Goal: Task Accomplishment & Management: Manage account settings

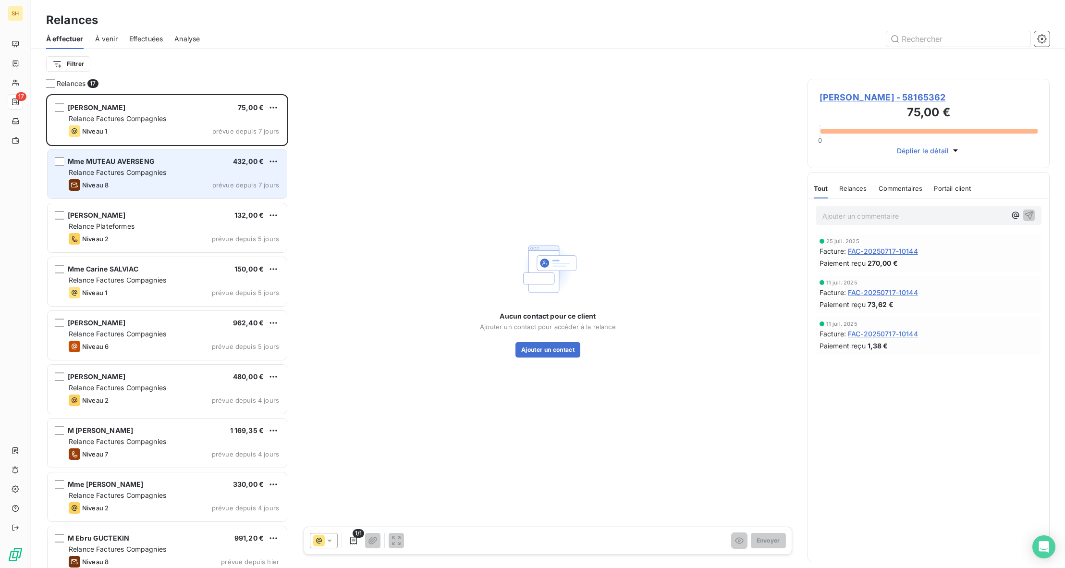
scroll to position [473, 242]
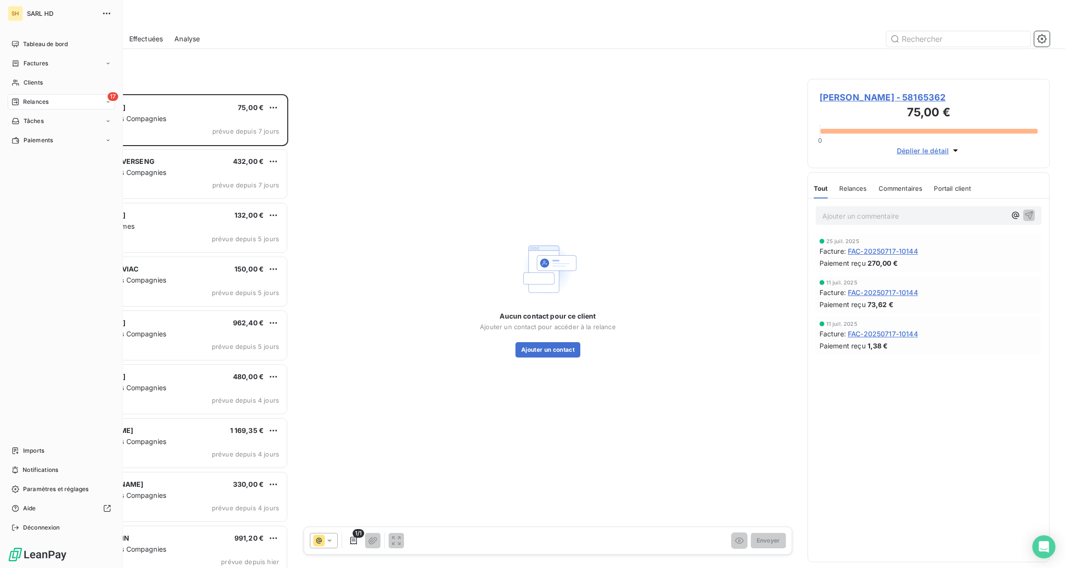
click at [20, 105] on div "Relances" at bounding box center [30, 101] width 37 height 9
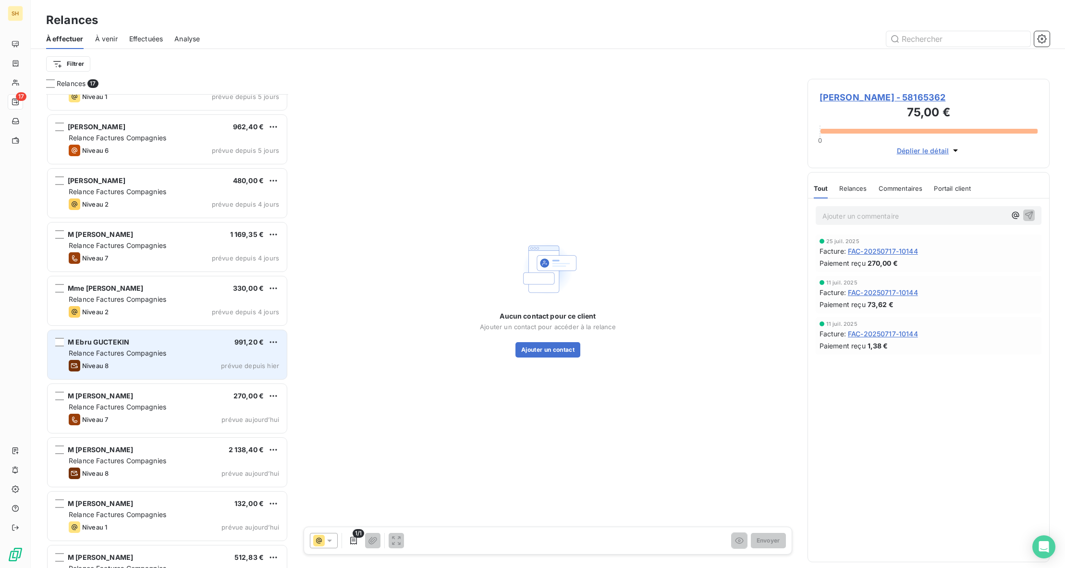
scroll to position [266, 0]
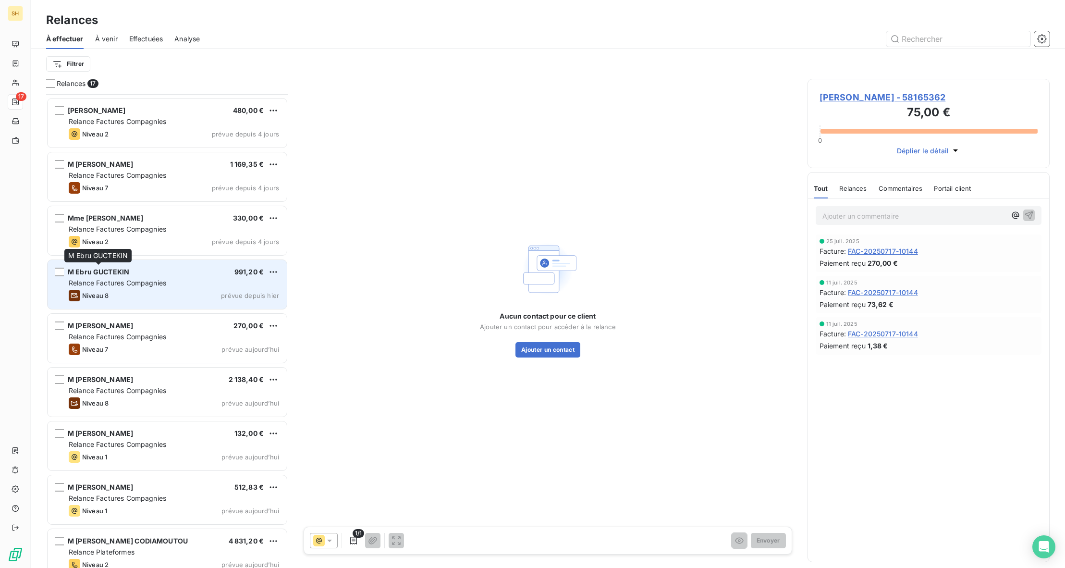
click at [103, 271] on span "M Ebru GUCTEKIN" at bounding box center [98, 271] width 61 height 8
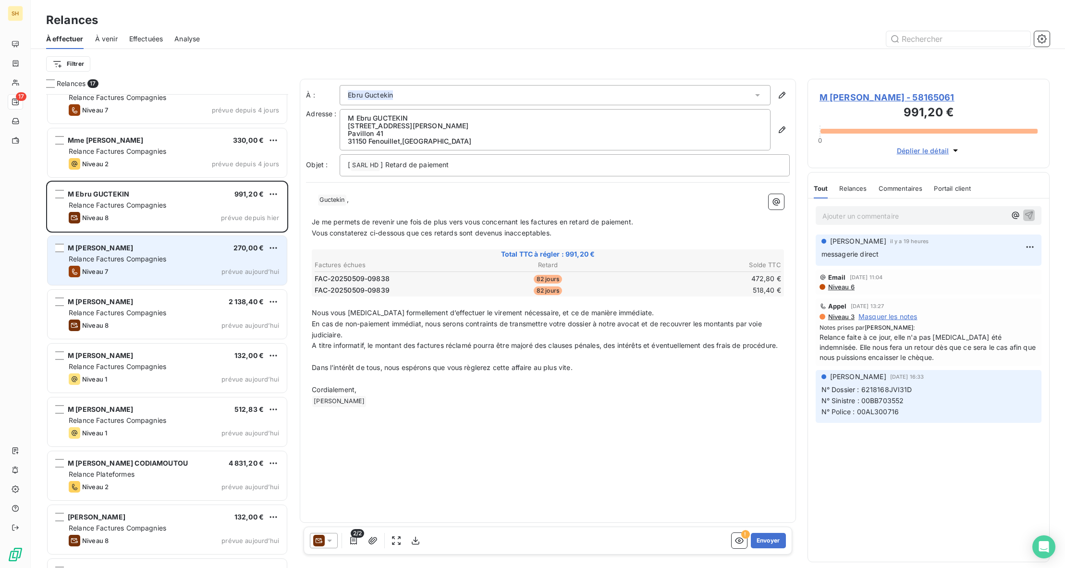
scroll to position [441, 0]
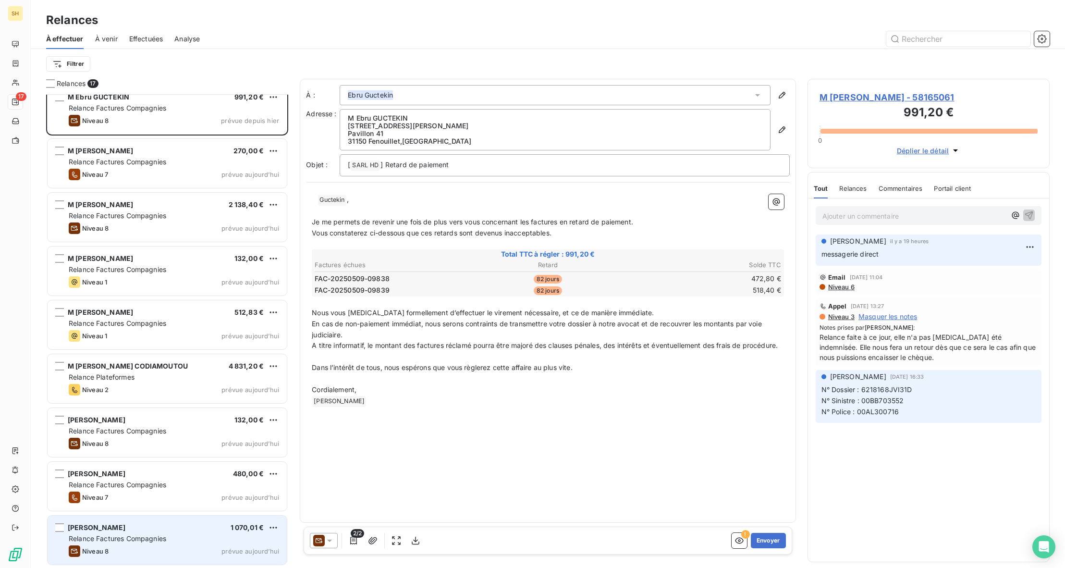
click at [149, 526] on div "[PERSON_NAME] 1 070,01 €" at bounding box center [174, 527] width 210 height 9
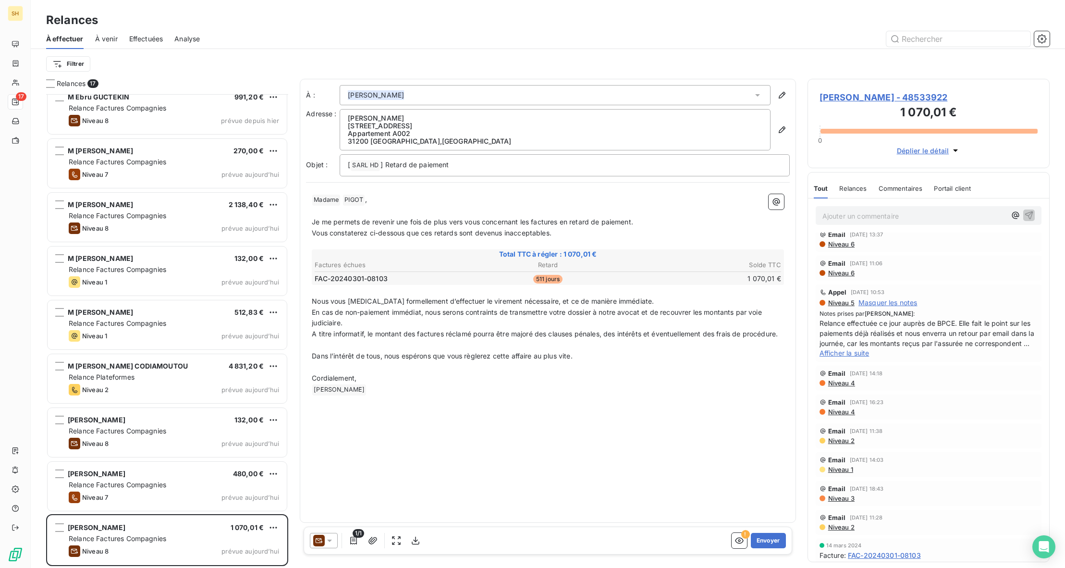
scroll to position [351, 0]
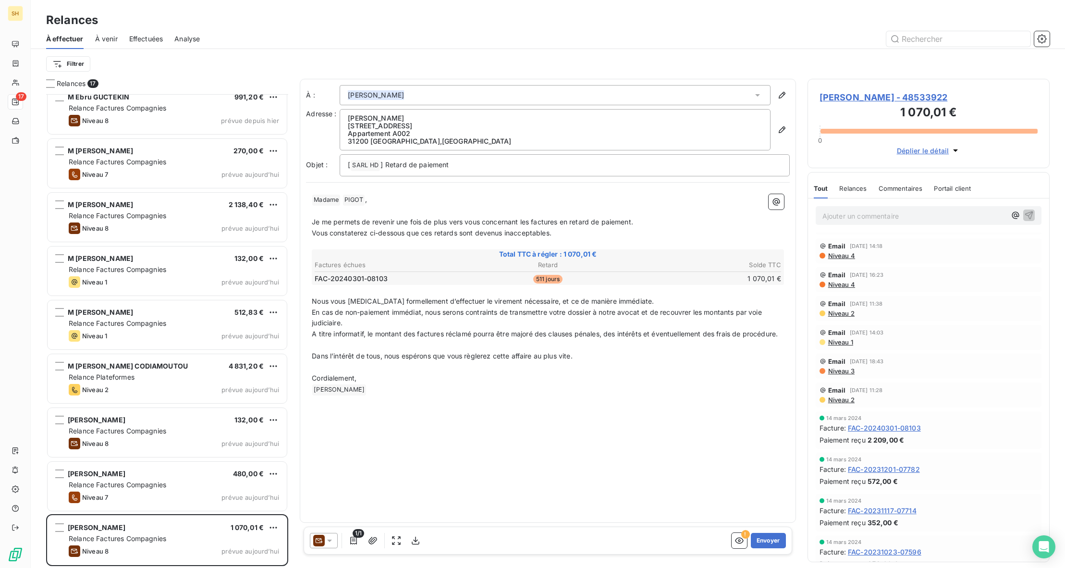
click at [887, 215] on p "Ajouter un commentaire ﻿" at bounding box center [913, 216] width 183 height 12
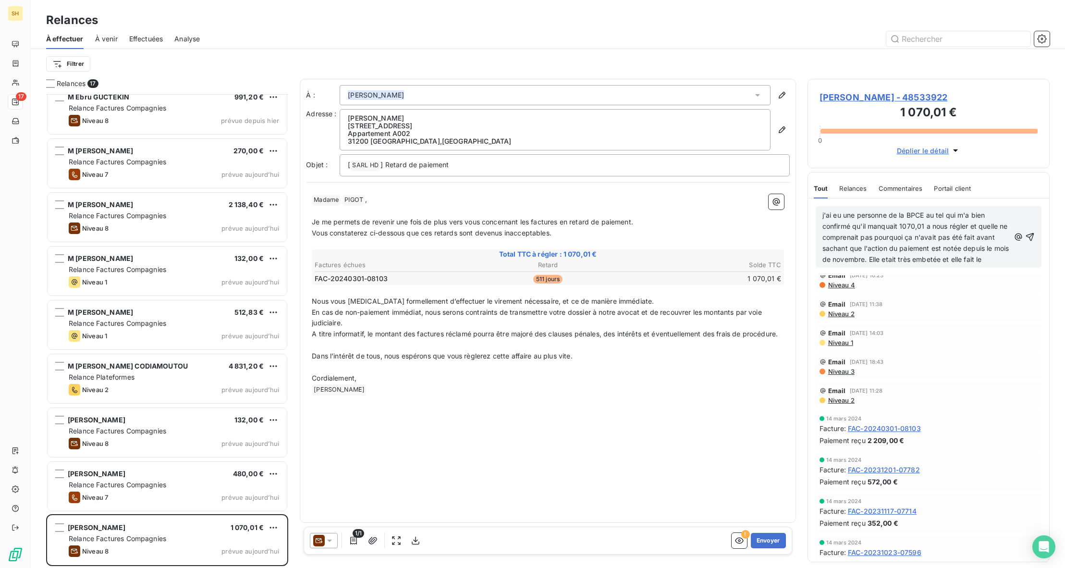
scroll to position [405, 0]
click at [1028, 243] on icon "button" at bounding box center [1030, 243] width 10 height 10
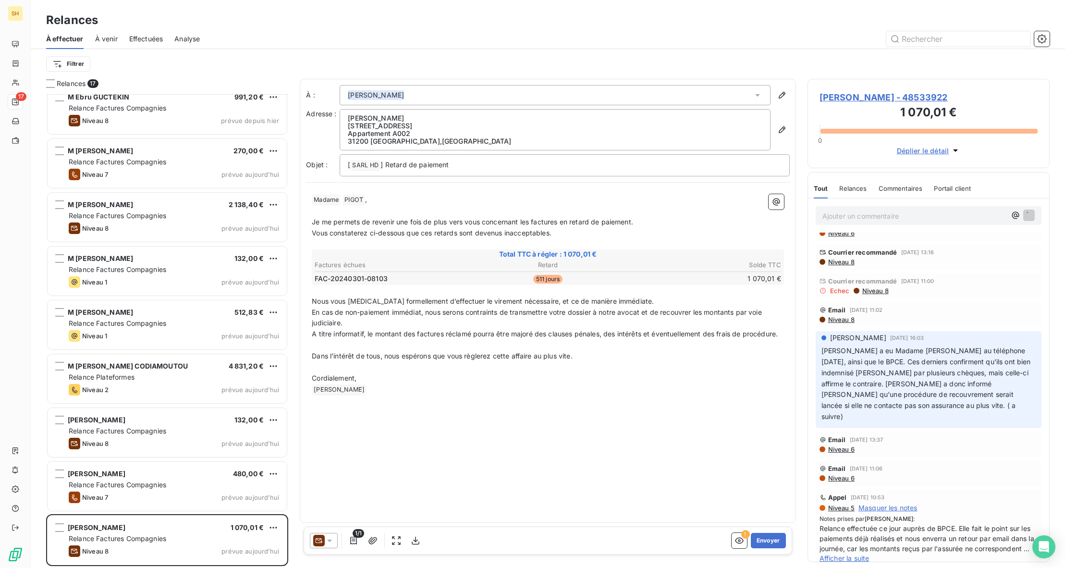
scroll to position [0, 0]
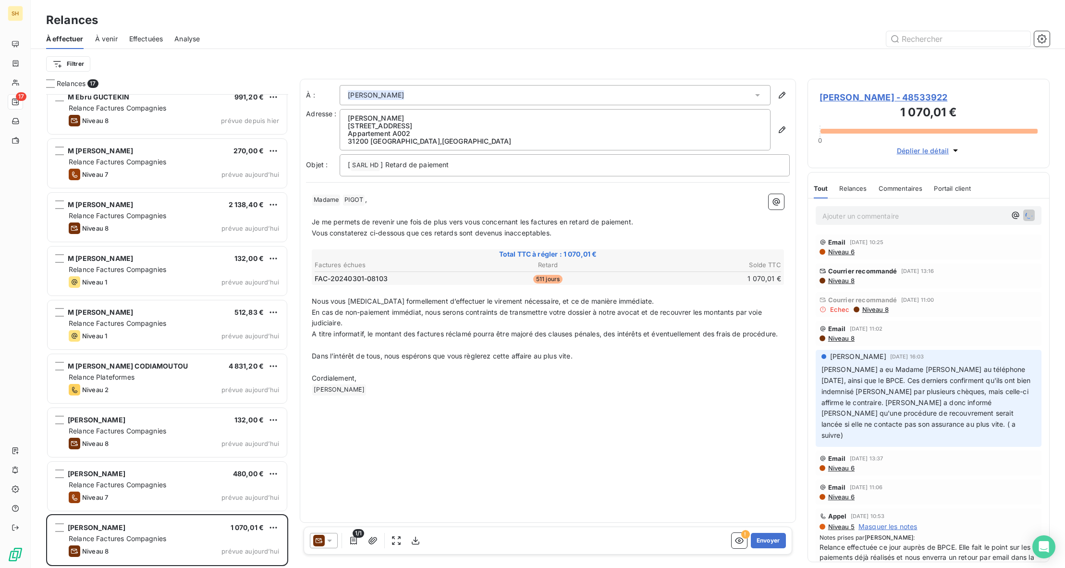
click at [911, 184] on span "Commentaires" at bounding box center [900, 188] width 44 height 8
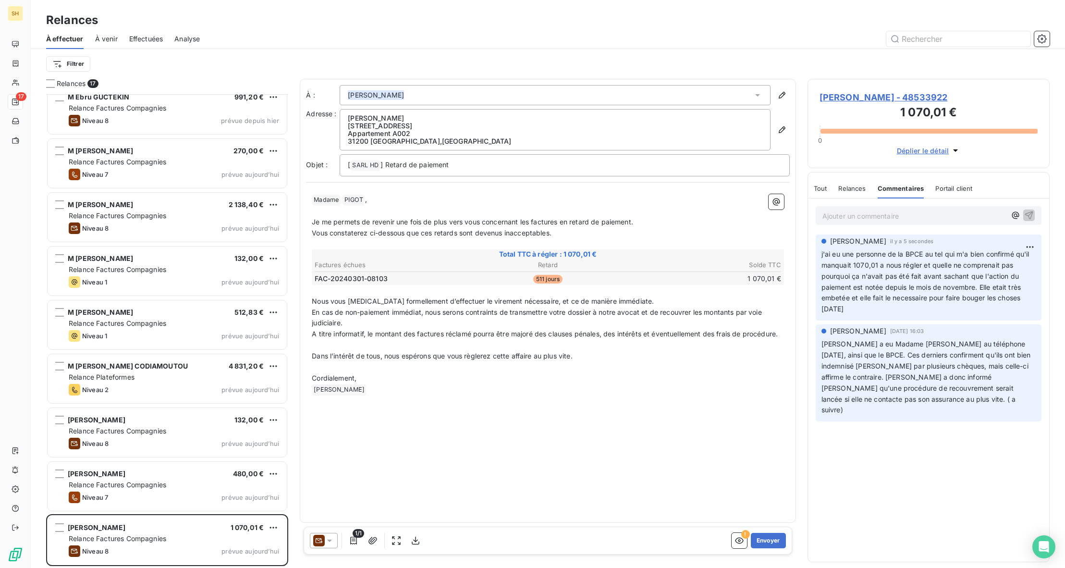
click at [880, 94] on span "[PERSON_NAME] - 48533922" at bounding box center [928, 97] width 218 height 13
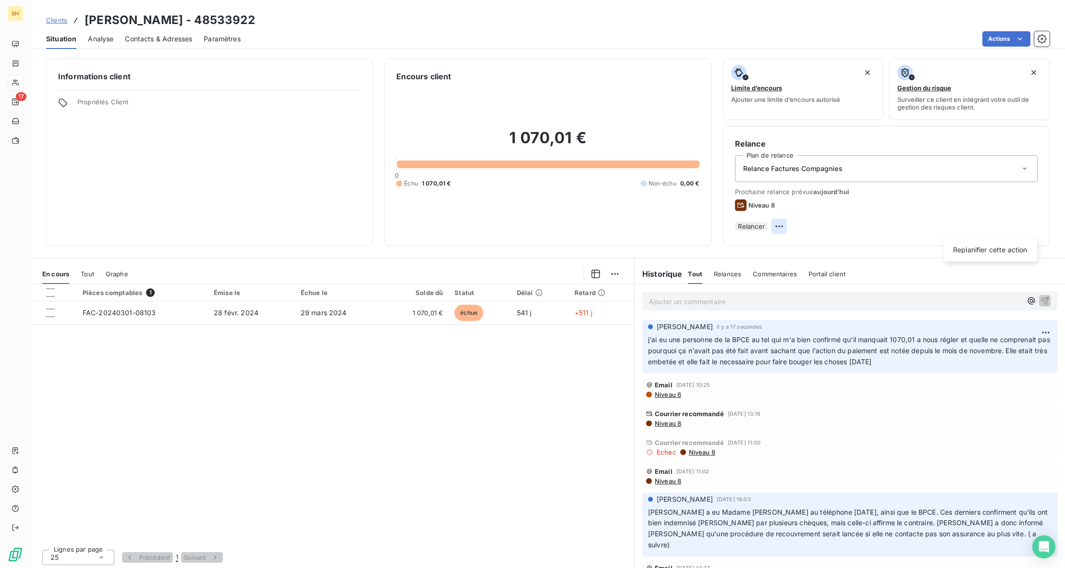
click at [1035, 228] on html "SH 17 Clients [PERSON_NAME] - 48533922 Situation Analyse Contacts & Adresses Pa…" at bounding box center [532, 284] width 1065 height 568
click at [1009, 244] on div "Replanifier cette action" at bounding box center [990, 249] width 86 height 15
select select "7"
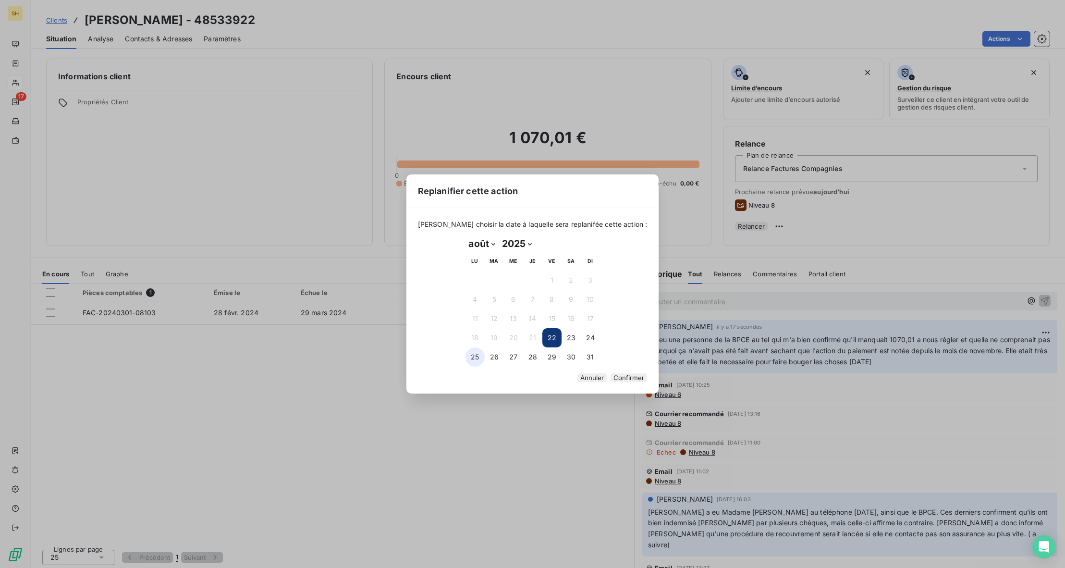
click at [477, 352] on button "25" at bounding box center [474, 356] width 19 height 19
click at [610, 377] on button "Confirmer" at bounding box center [628, 377] width 36 height 9
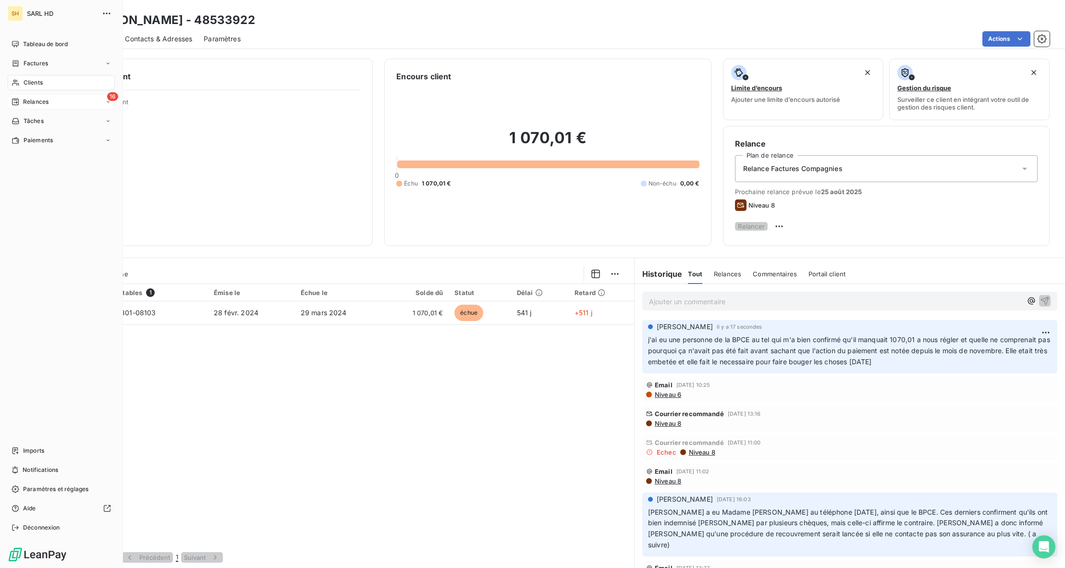
click at [22, 101] on div "Relances" at bounding box center [30, 101] width 37 height 9
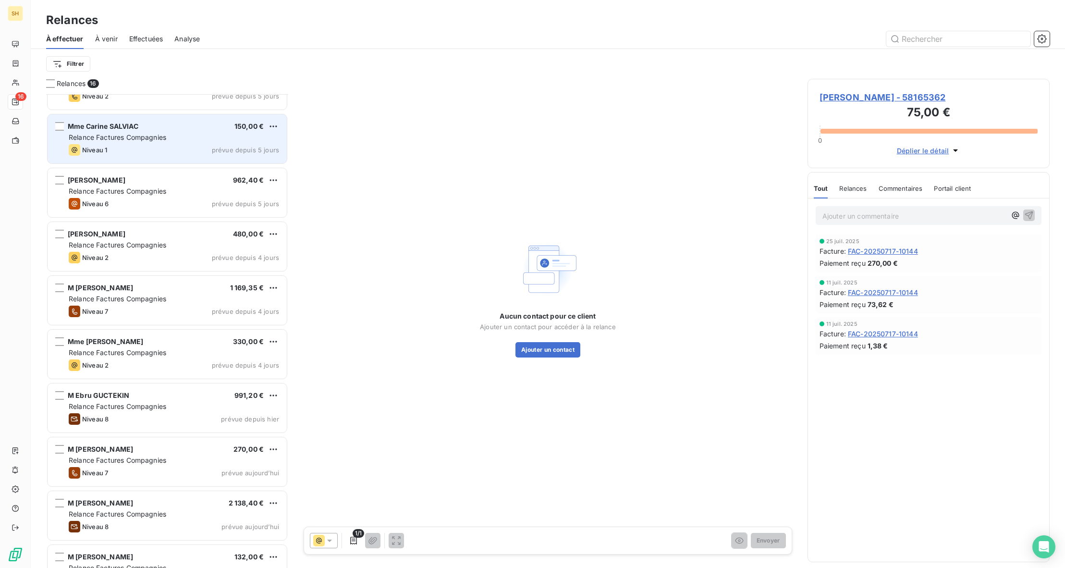
scroll to position [388, 0]
